Goal: Information Seeking & Learning: Learn about a topic

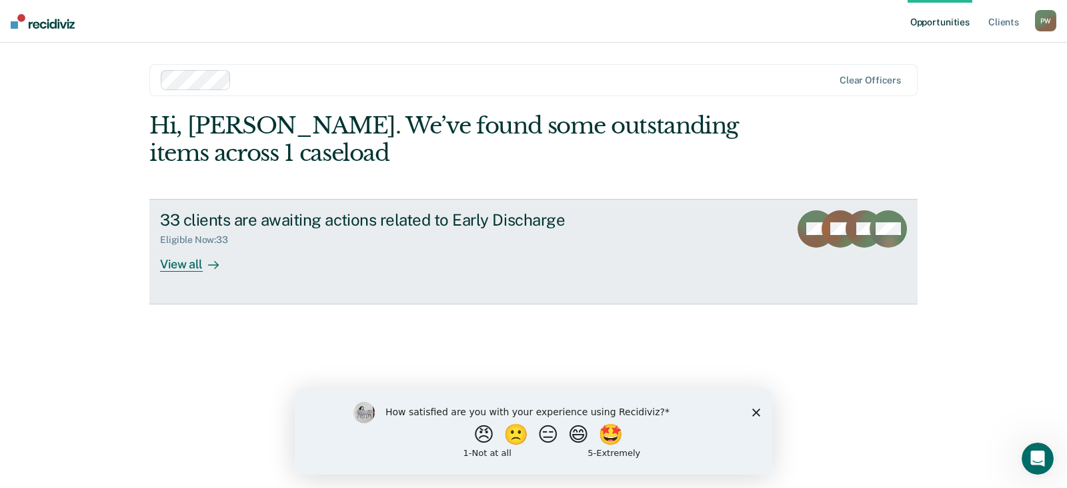
click at [190, 269] on div "View all" at bounding box center [197, 258] width 75 height 26
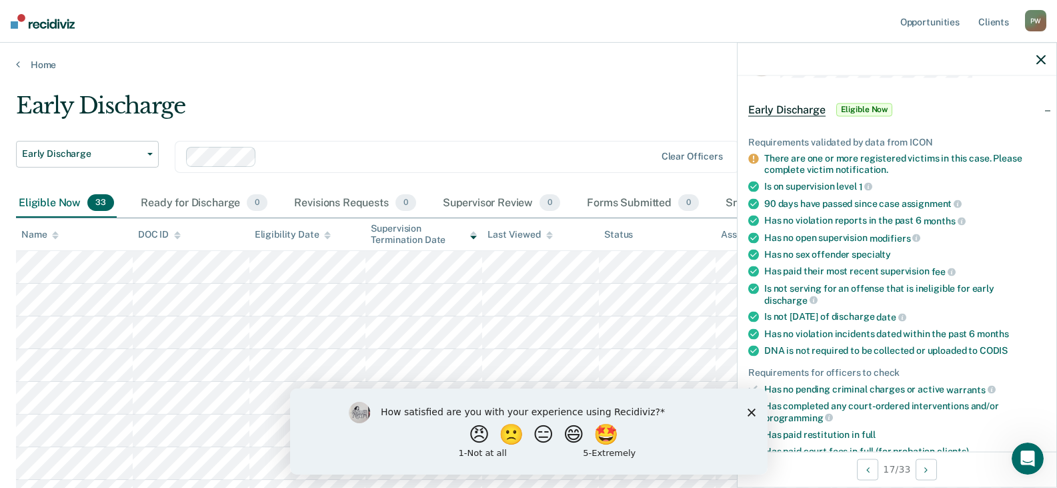
scroll to position [67, 0]
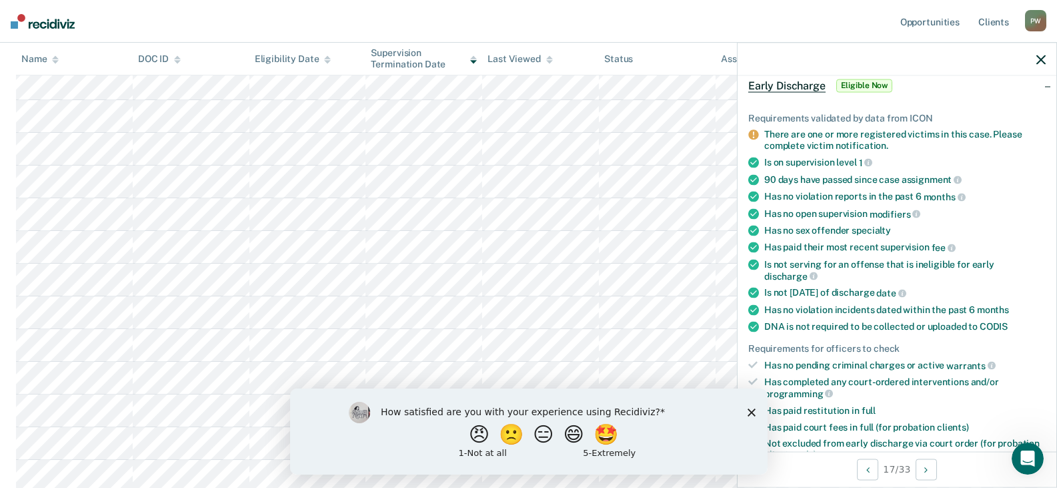
scroll to position [400, 0]
click at [1041, 63] on icon "button" at bounding box center [1041, 59] width 9 height 9
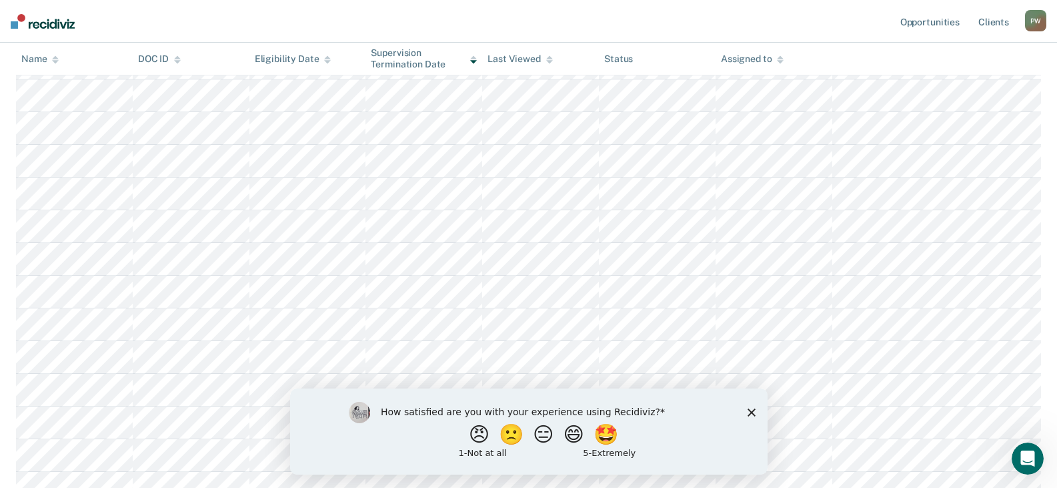
click at [750, 410] on polygon "Close survey" at bounding box center [751, 412] width 8 height 8
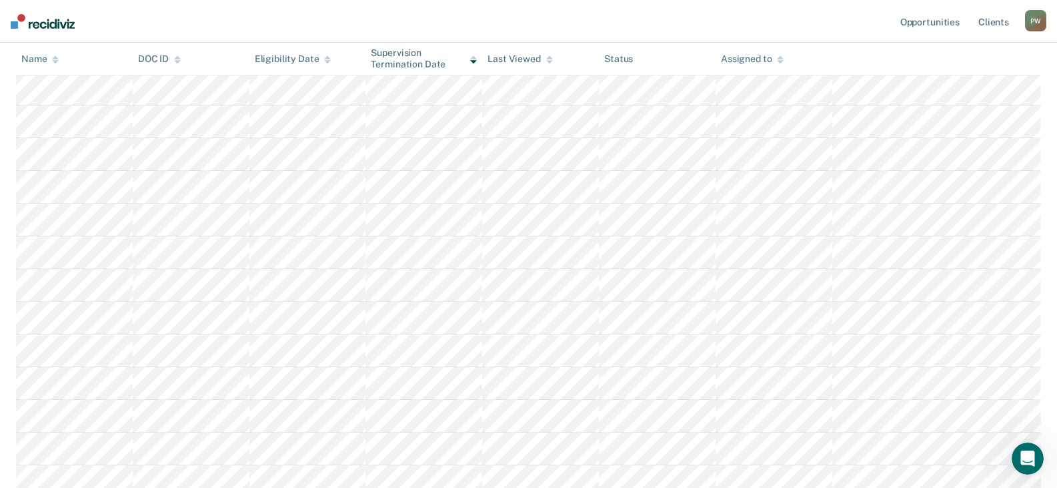
scroll to position [600, 0]
